Goal: Navigation & Orientation: Find specific page/section

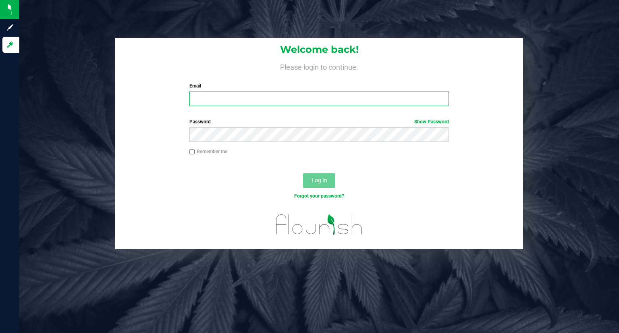
click at [282, 102] on input "Email" at bounding box center [319, 98] width 260 height 15
type input "[PERSON_NAME][EMAIL_ADDRESS][DOMAIN_NAME]"
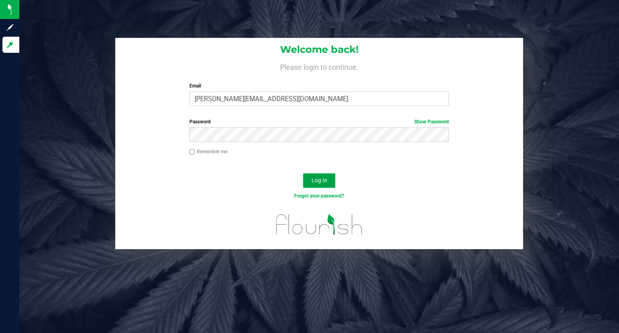
click at [319, 184] on button "Log In" at bounding box center [319, 180] width 32 height 15
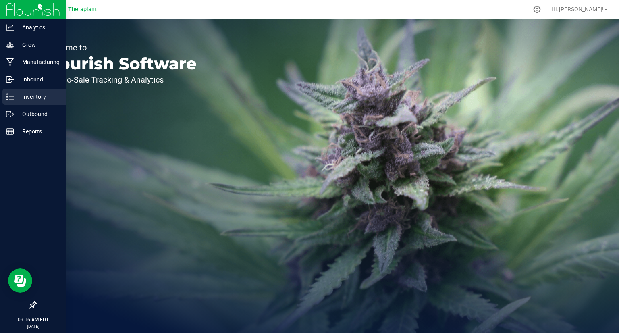
click at [20, 98] on p "Inventory" at bounding box center [38, 97] width 48 height 10
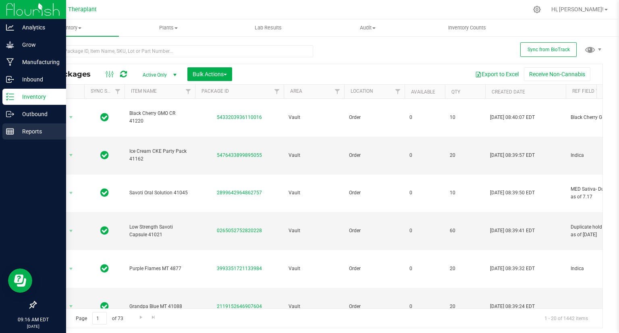
click at [35, 131] on p "Reports" at bounding box center [38, 131] width 48 height 10
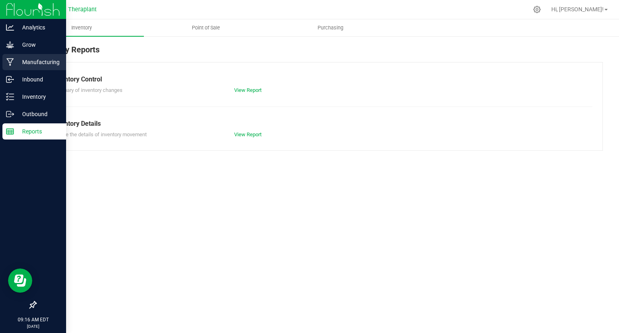
click at [40, 63] on p "Manufacturing" at bounding box center [38, 62] width 48 height 10
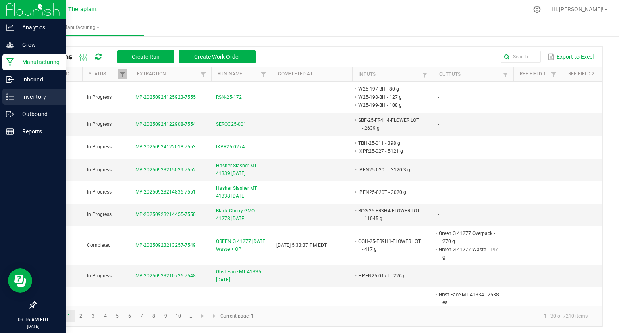
click at [8, 95] on icon at bounding box center [10, 97] width 8 height 8
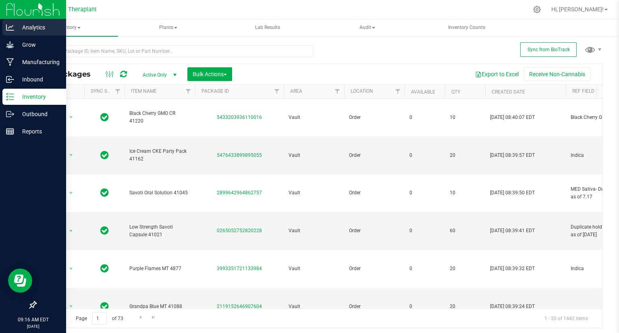
click at [32, 26] on p "Analytics" at bounding box center [38, 28] width 48 height 10
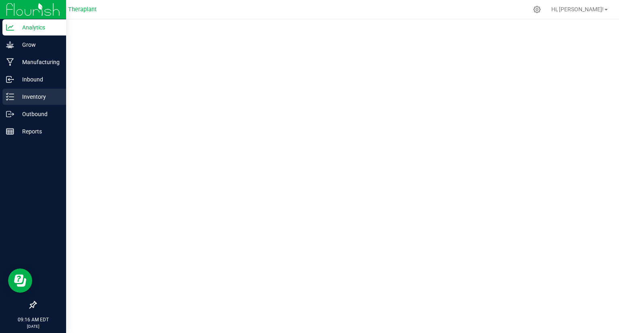
click at [26, 96] on p "Inventory" at bounding box center [38, 97] width 48 height 10
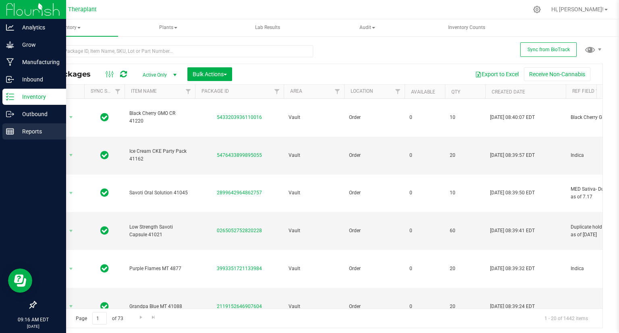
click at [35, 134] on p "Reports" at bounding box center [38, 131] width 48 height 10
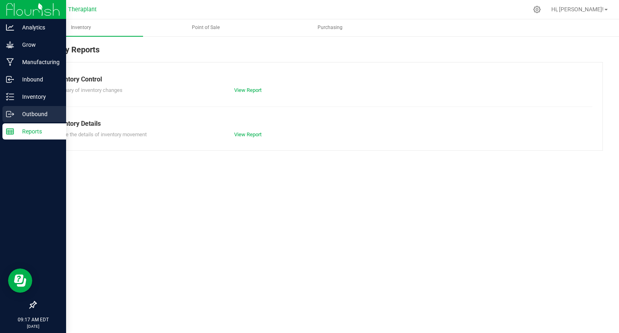
click at [35, 114] on p "Outbound" at bounding box center [38, 114] width 48 height 10
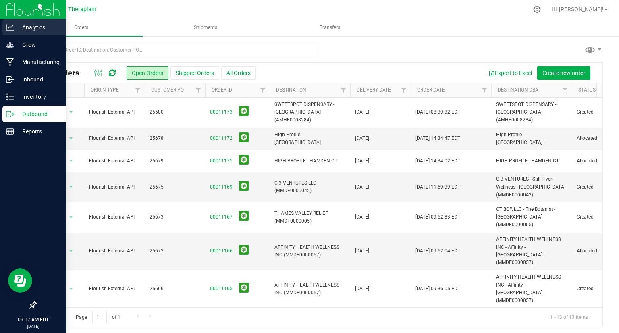
click at [28, 25] on p "Analytics" at bounding box center [38, 28] width 48 height 10
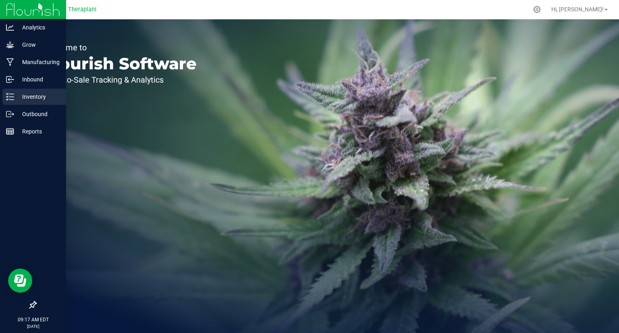
click at [28, 95] on p "Inventory" at bounding box center [38, 97] width 48 height 10
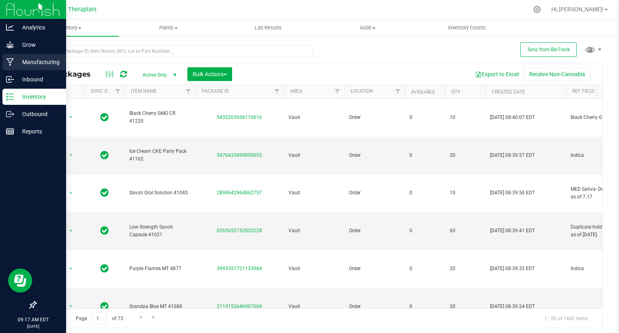
click at [32, 60] on p "Manufacturing" at bounding box center [38, 62] width 48 height 10
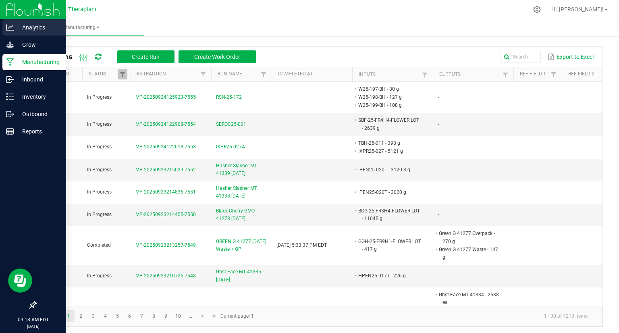
click at [33, 28] on p "Analytics" at bounding box center [38, 28] width 48 height 10
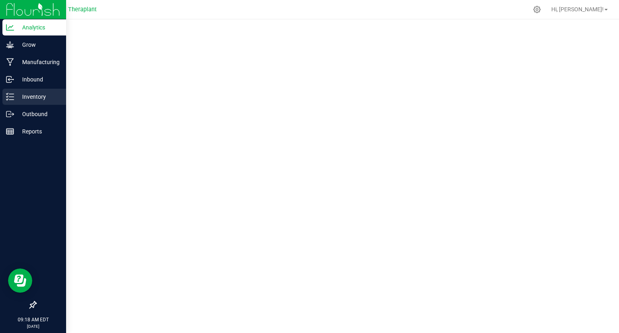
click at [10, 97] on icon at bounding box center [10, 97] width 8 height 8
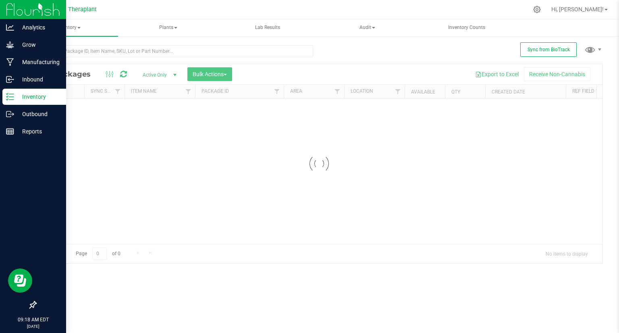
click at [10, 97] on icon at bounding box center [10, 97] width 8 height 8
